Goal: Find specific page/section: Find specific page/section

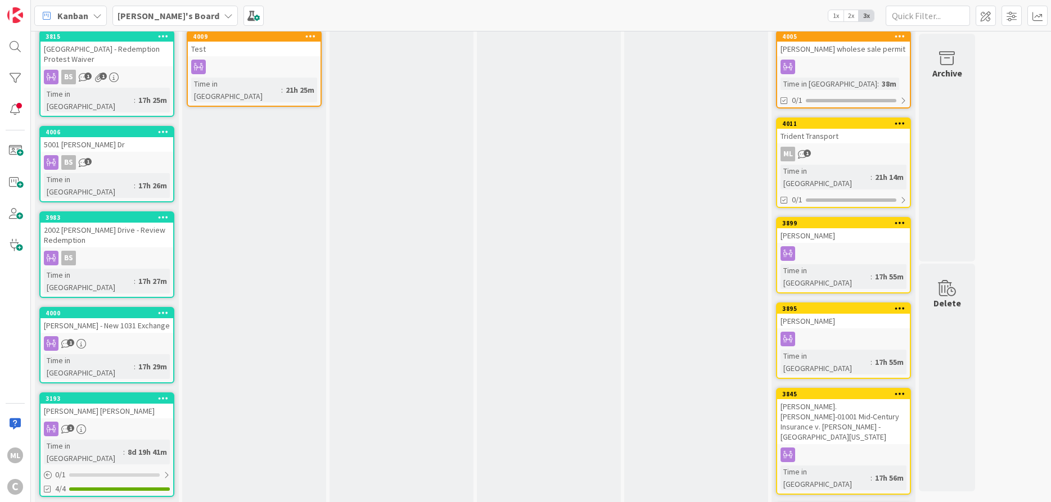
scroll to position [34, 0]
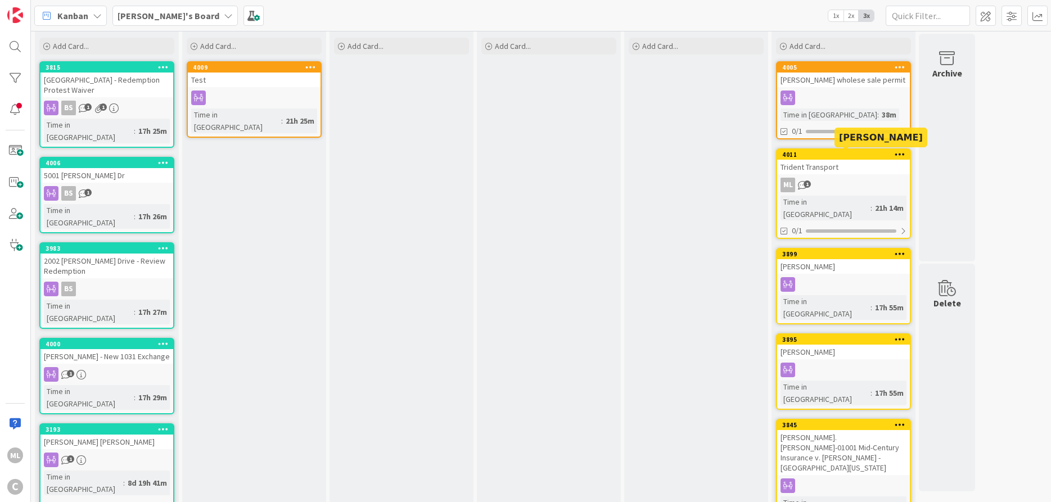
click at [817, 156] on div "4011" at bounding box center [846, 155] width 128 height 8
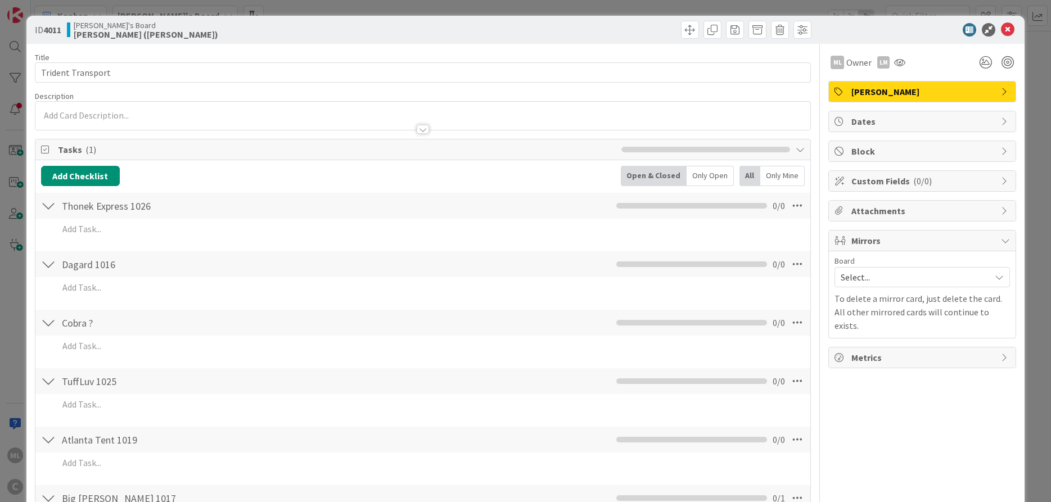
click at [988, 94] on span "Lee" at bounding box center [923, 91] width 144 height 13
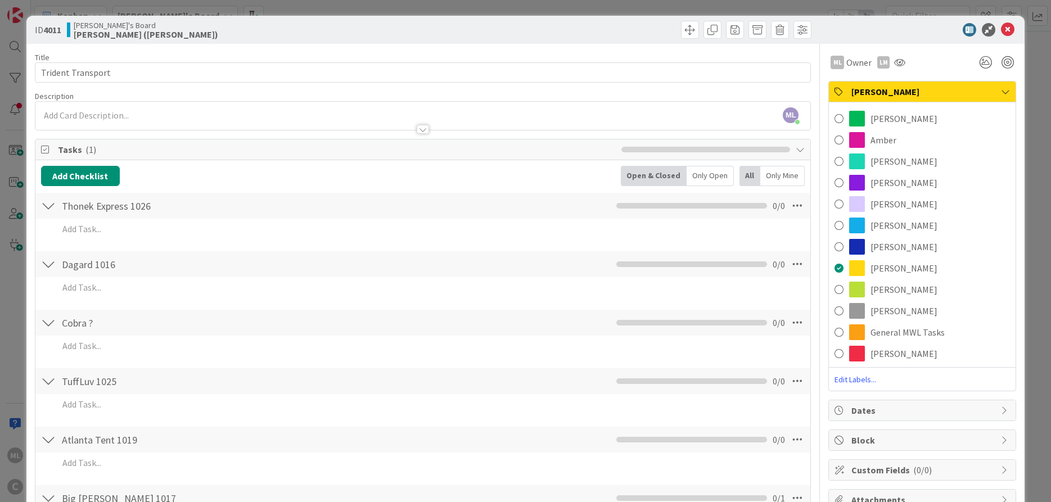
click at [927, 34] on div at bounding box center [916, 29] width 199 height 13
click at [1006, 25] on icon at bounding box center [1007, 29] width 13 height 13
